Goal: Information Seeking & Learning: Find contact information

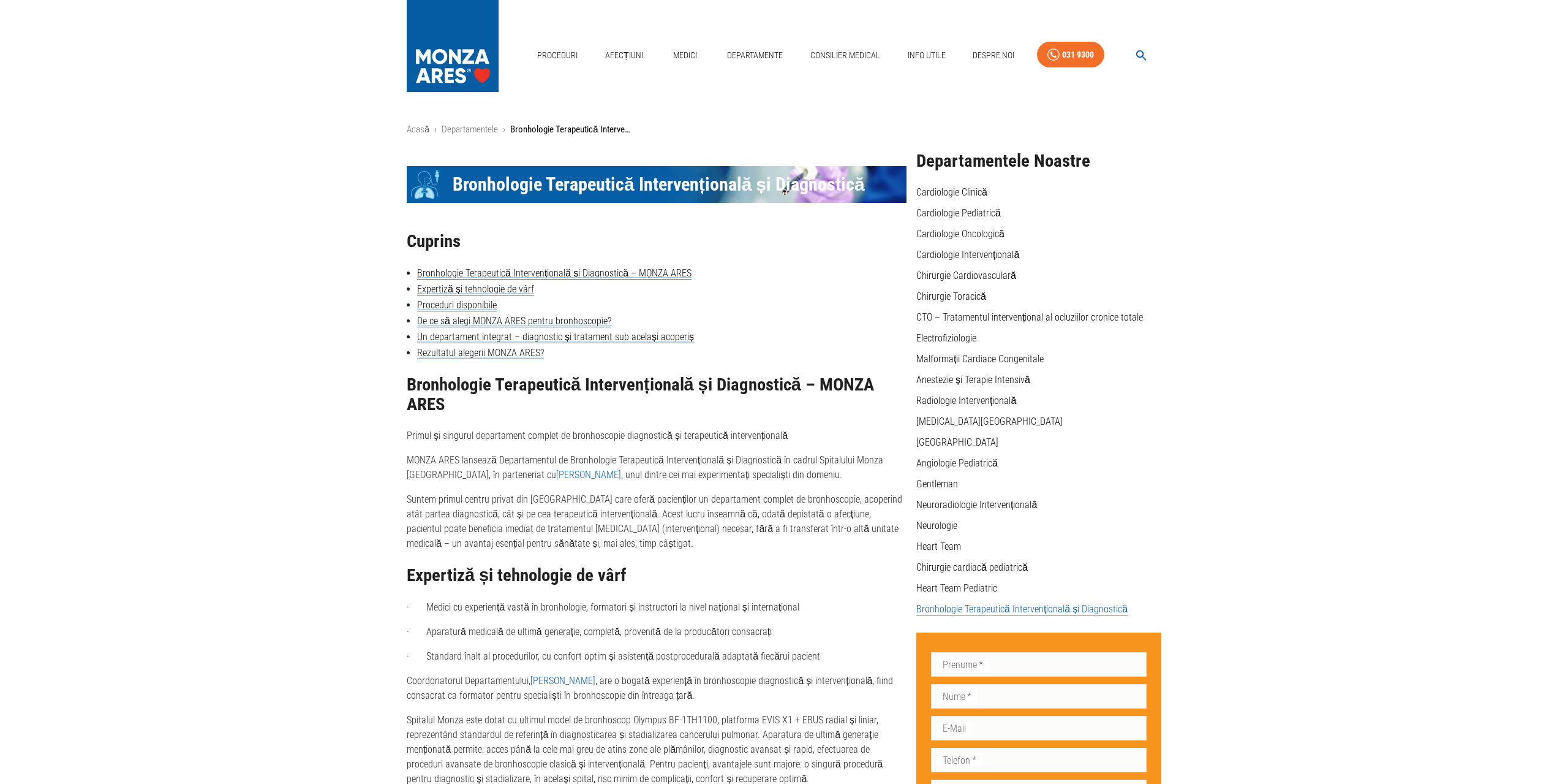
click at [556, 477] on link "[PERSON_NAME]" at bounding box center [588, 474] width 65 height 12
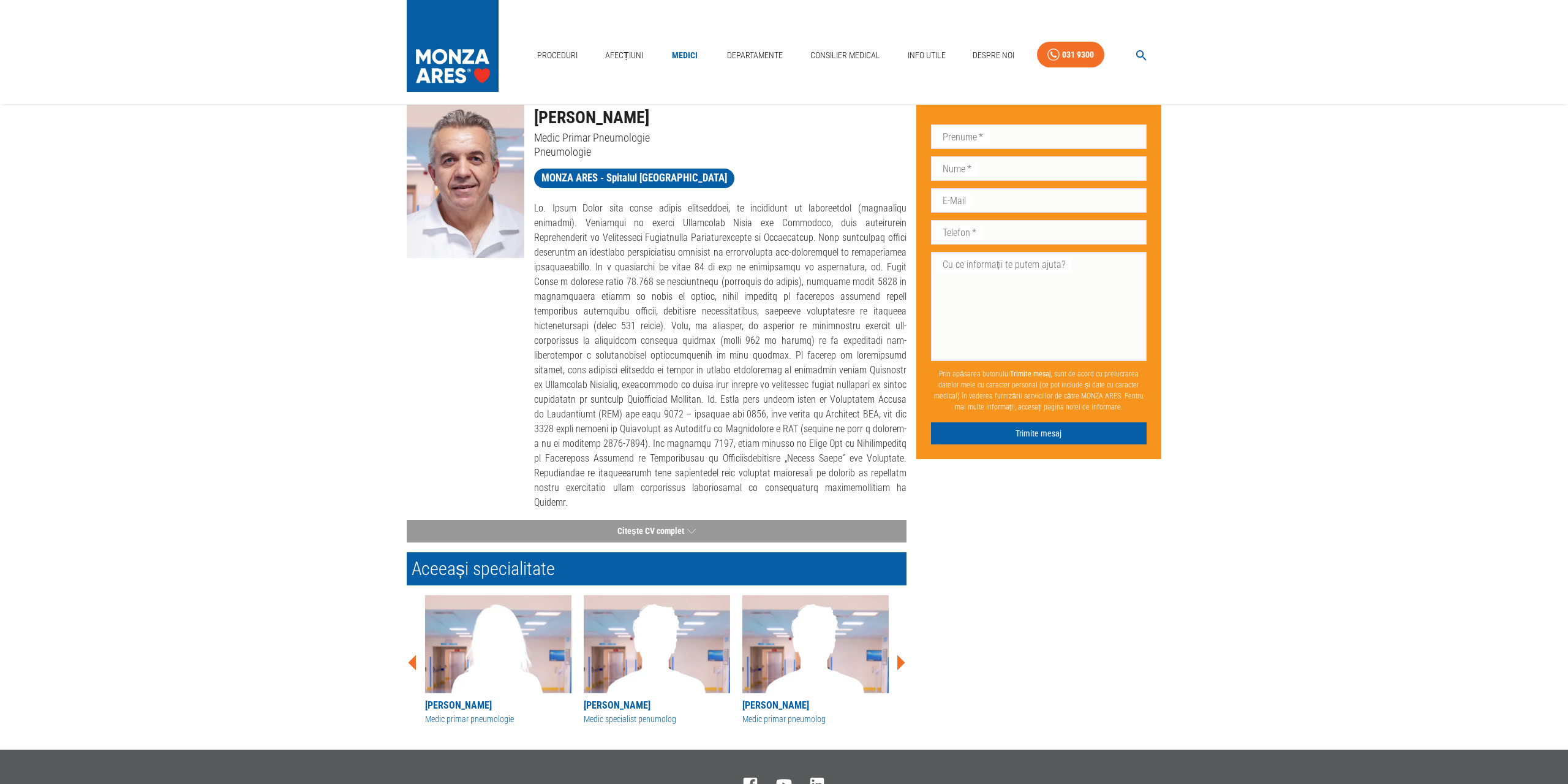
scroll to position [64, 0]
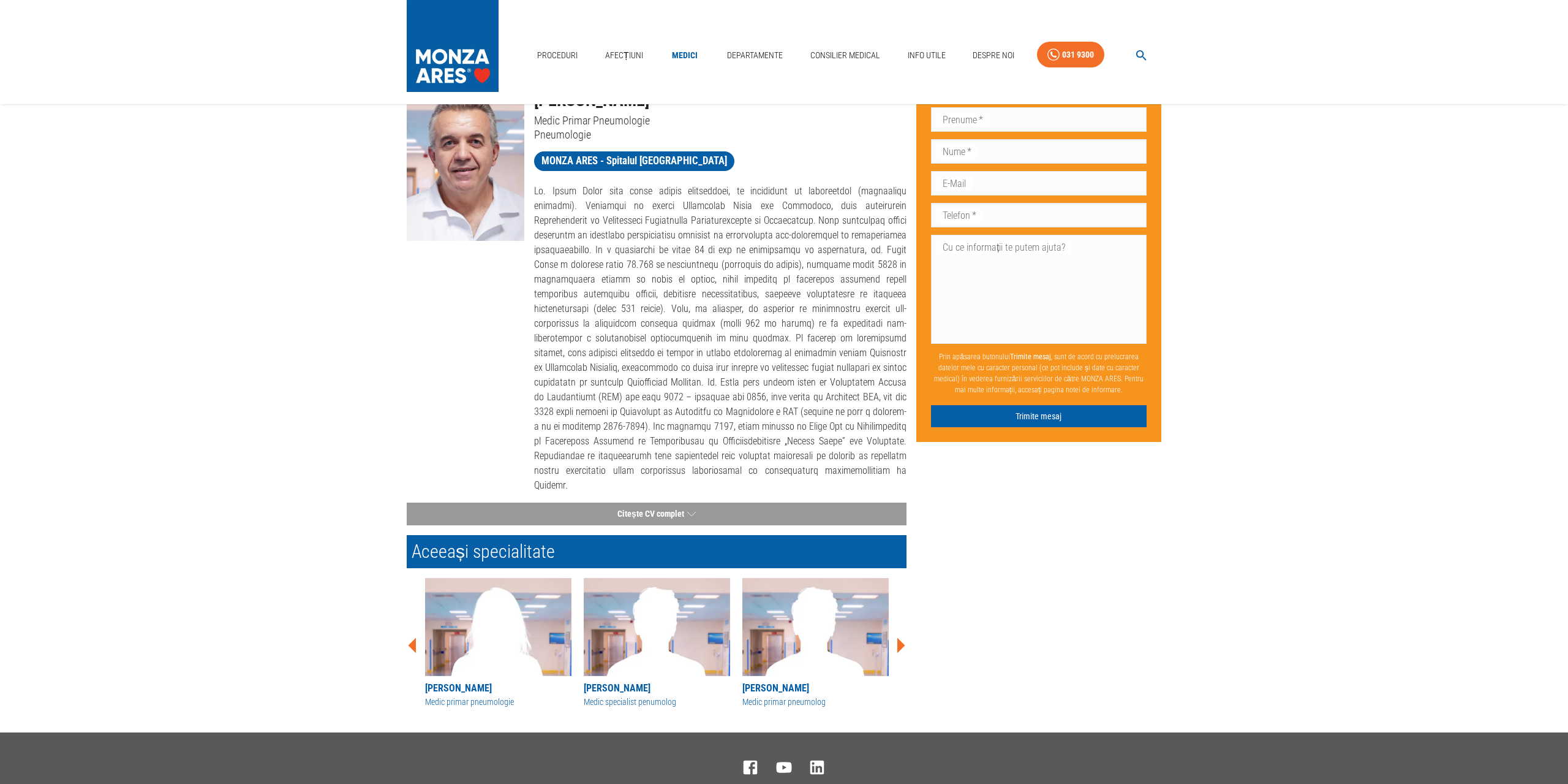
click at [899, 637] on icon at bounding box center [901, 645] width 8 height 15
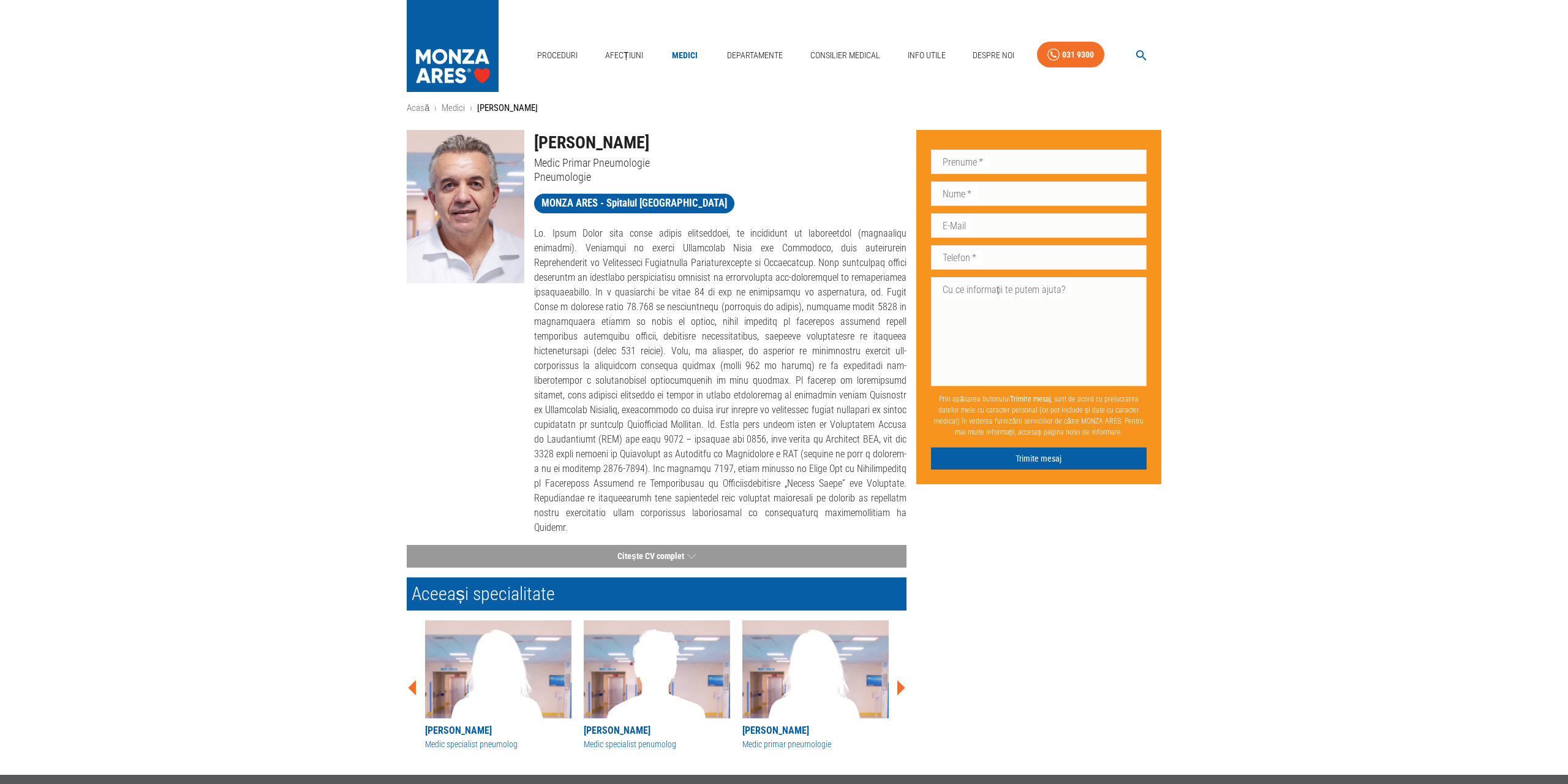
scroll to position [0, 0]
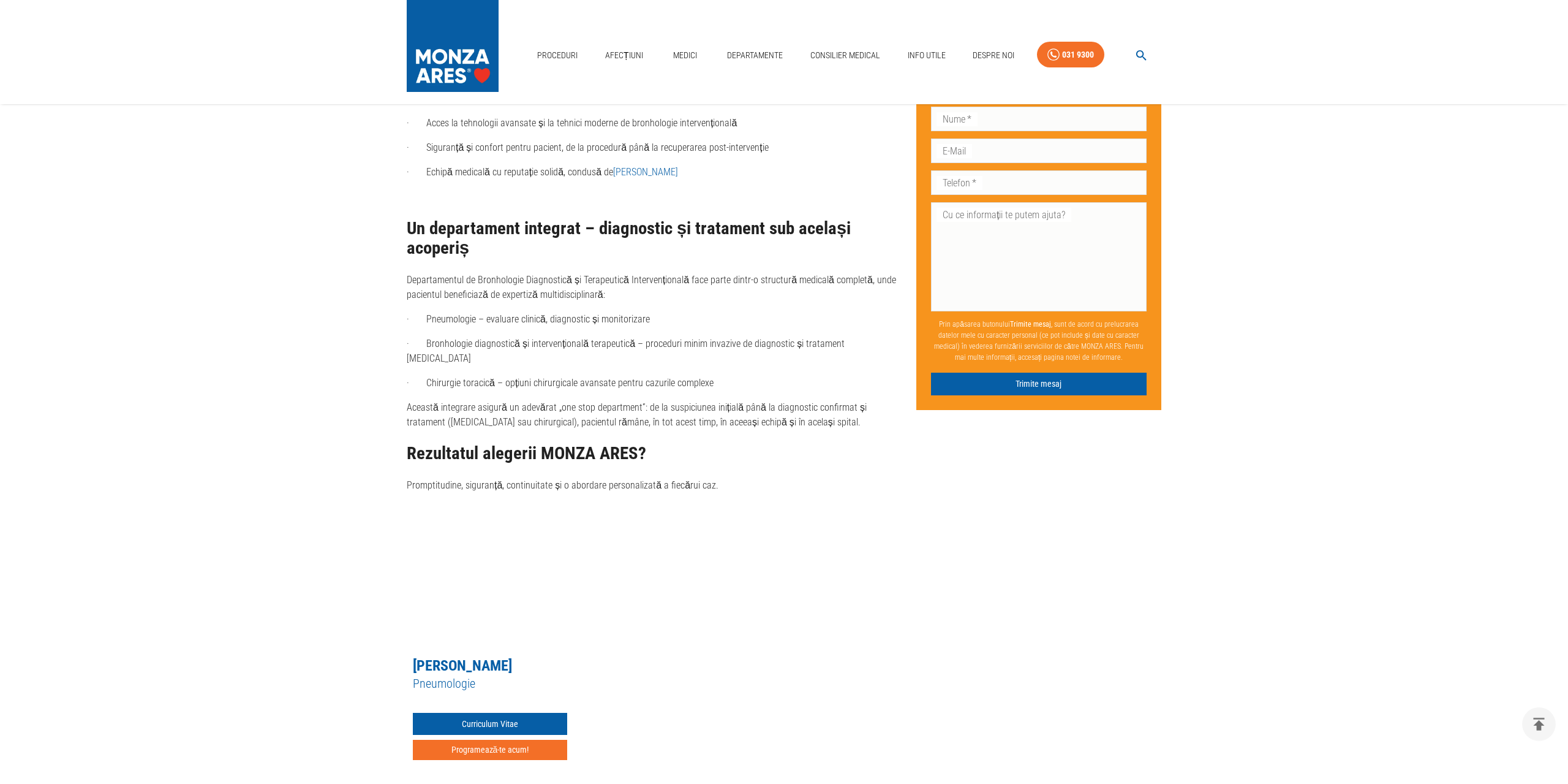
scroll to position [1272, 0]
